Goal: Information Seeking & Learning: Compare options

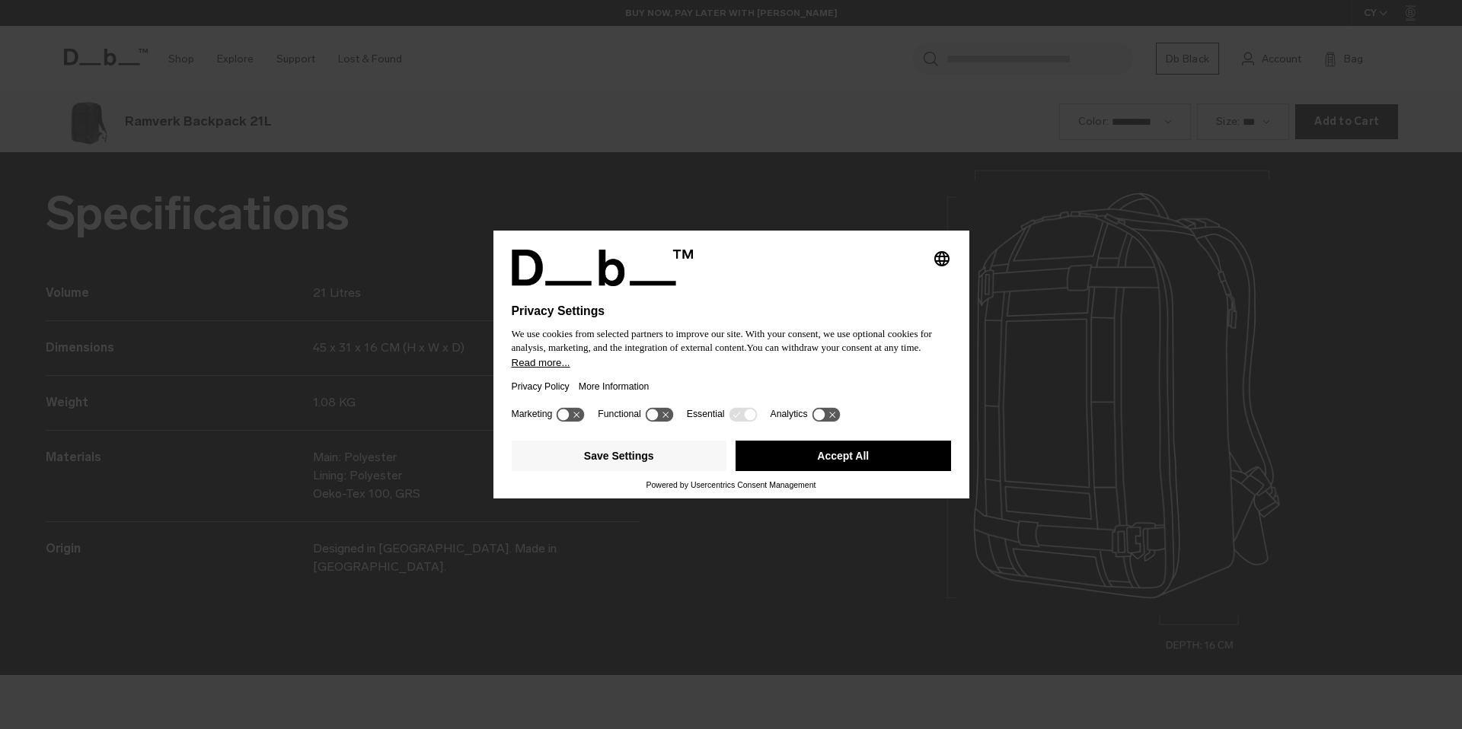
scroll to position [2188, 0]
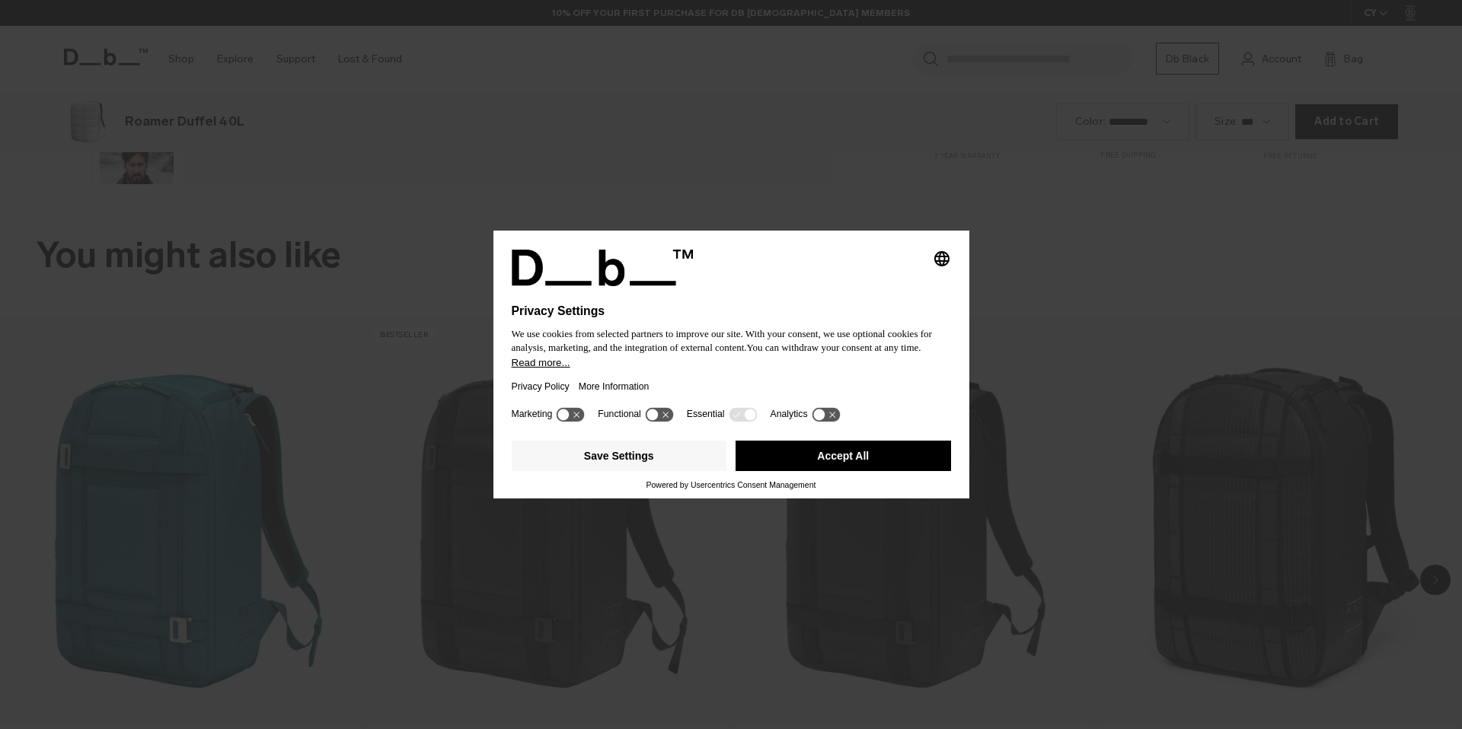
scroll to position [1459, 0]
